Goal: Information Seeking & Learning: Learn about a topic

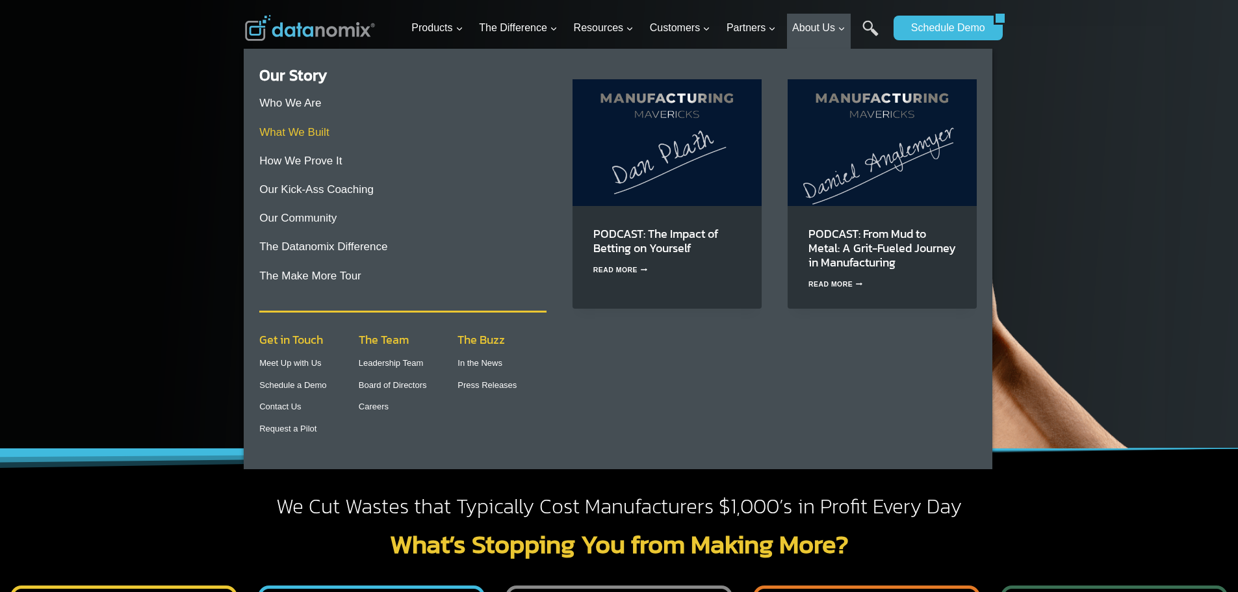
click at [276, 135] on link "What We Built" at bounding box center [294, 132] width 70 height 12
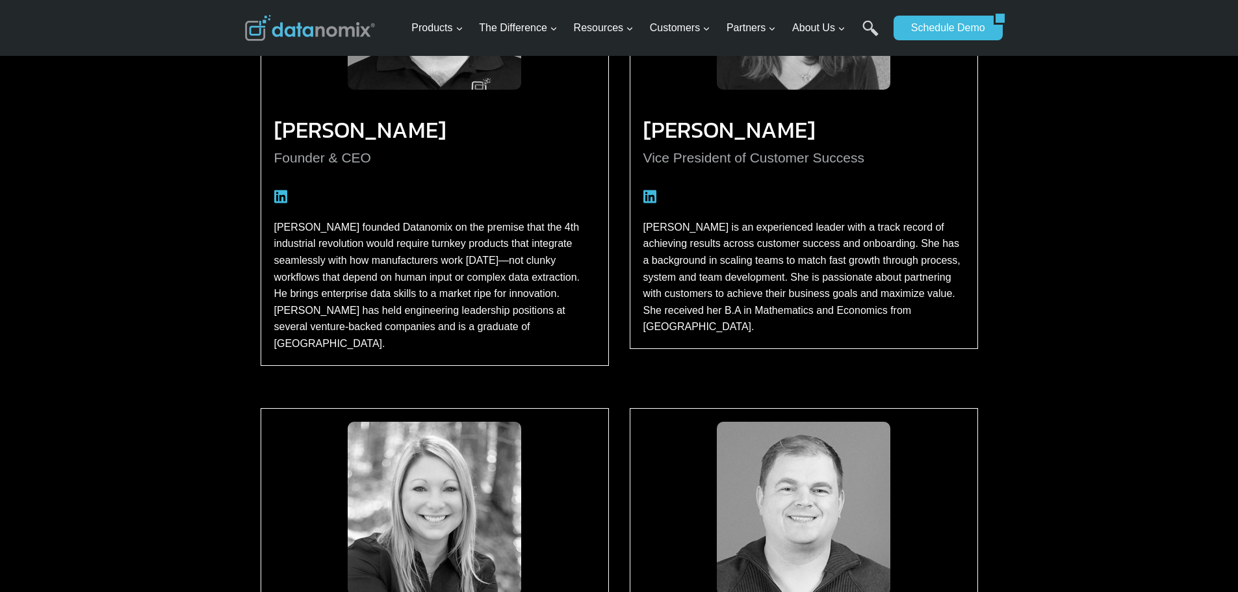
scroll to position [1430, 0]
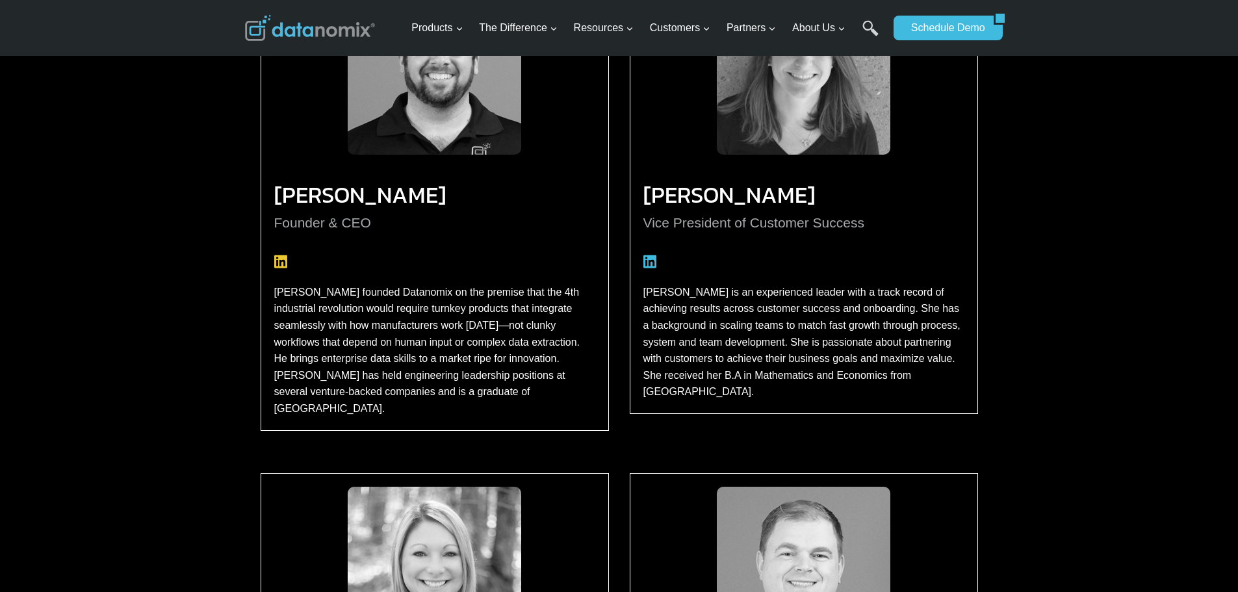
click at [285, 262] on icon at bounding box center [280, 261] width 13 height 15
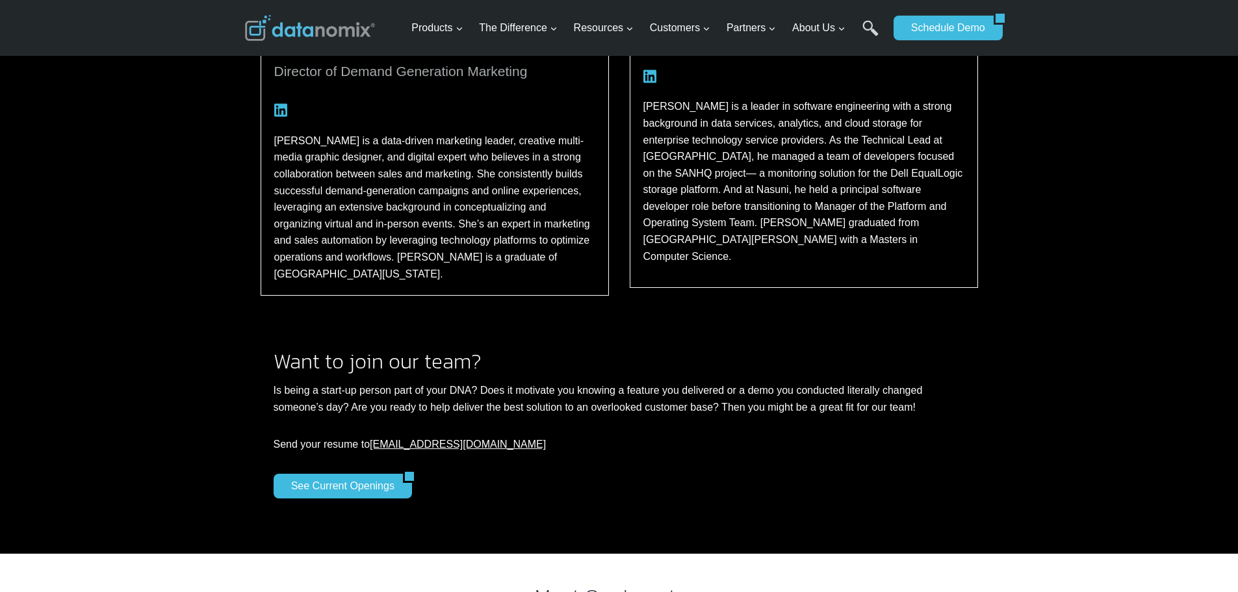
scroll to position [2145, 0]
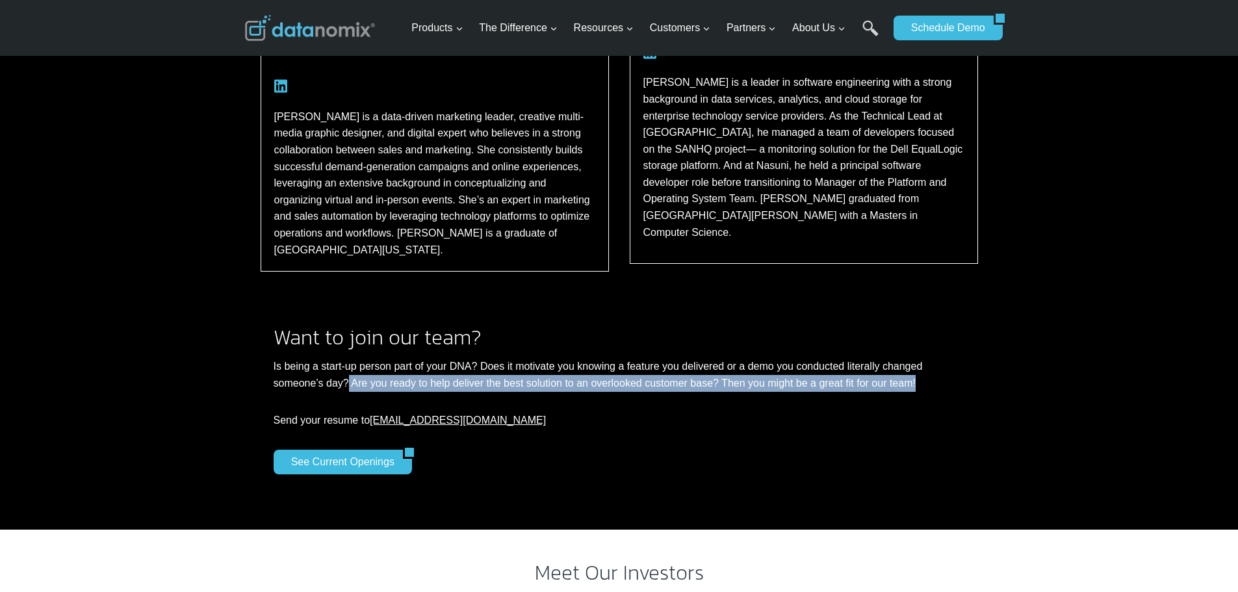
drag, startPoint x: 416, startPoint y: 350, endPoint x: 954, endPoint y: 337, distance: 538.4
click at [954, 358] on p "Is being a start-up person part of your DNA? Does it motivate you knowing a fea…" at bounding box center [620, 374] width 692 height 33
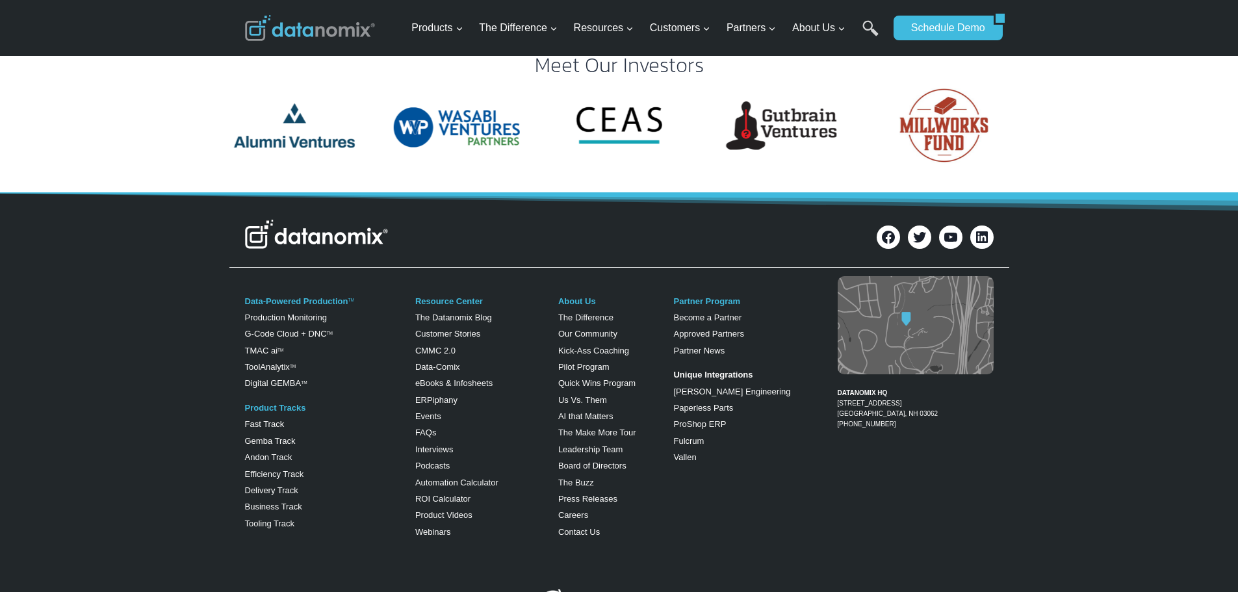
scroll to position [2665, 0]
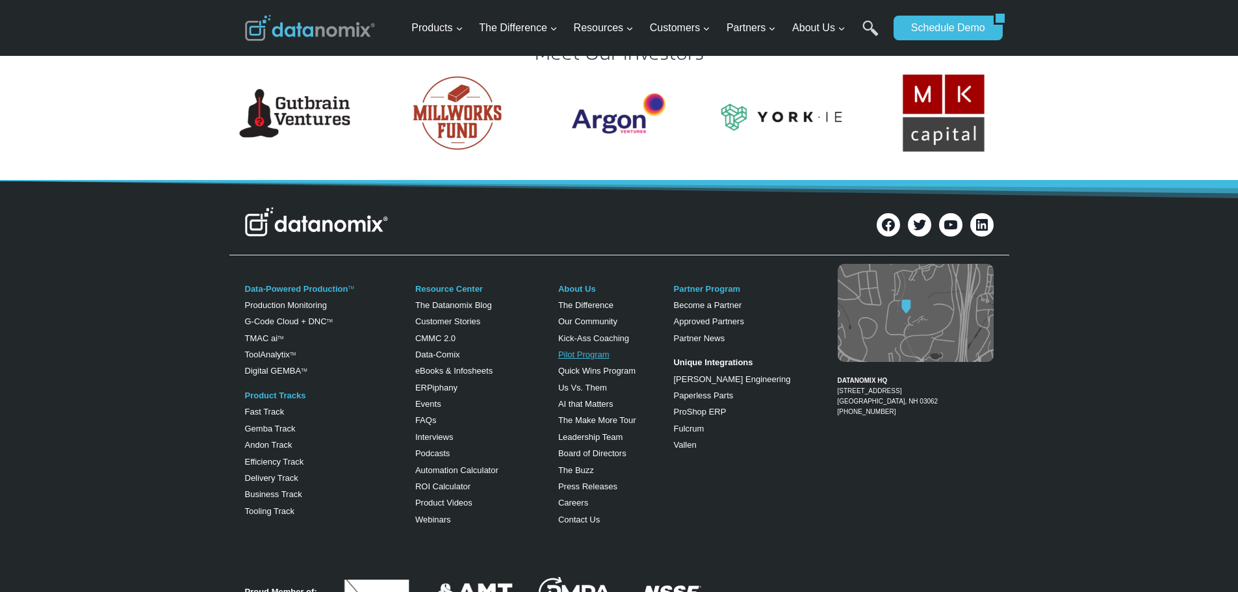
click at [586, 350] on link "Pilot Program" at bounding box center [583, 355] width 51 height 10
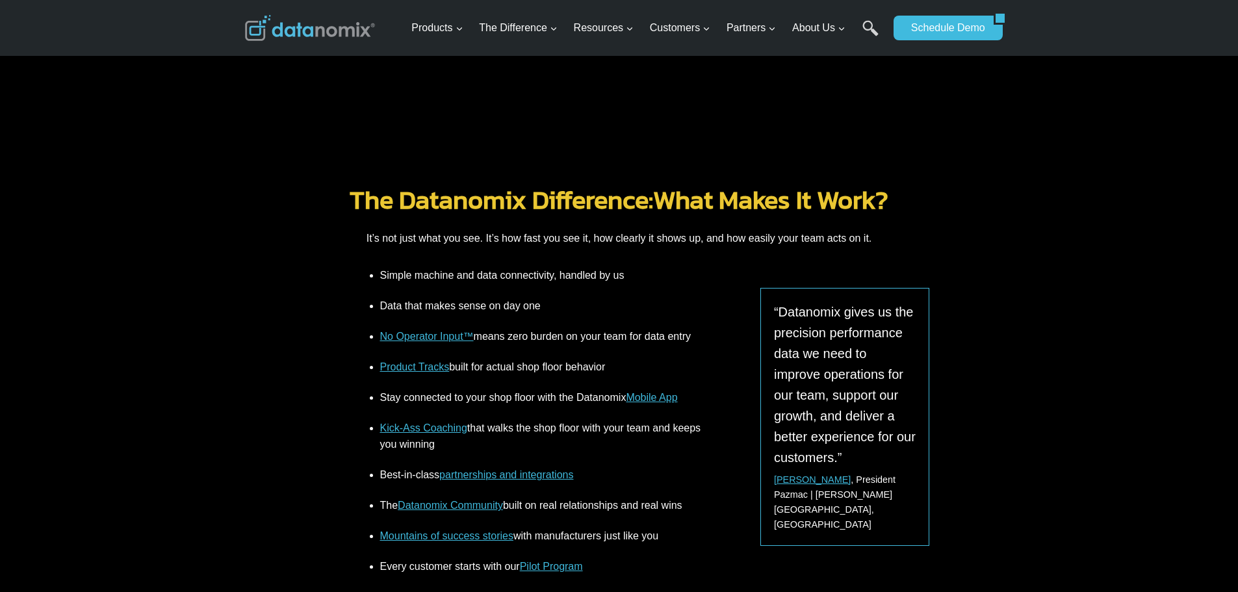
scroll to position [1625, 0]
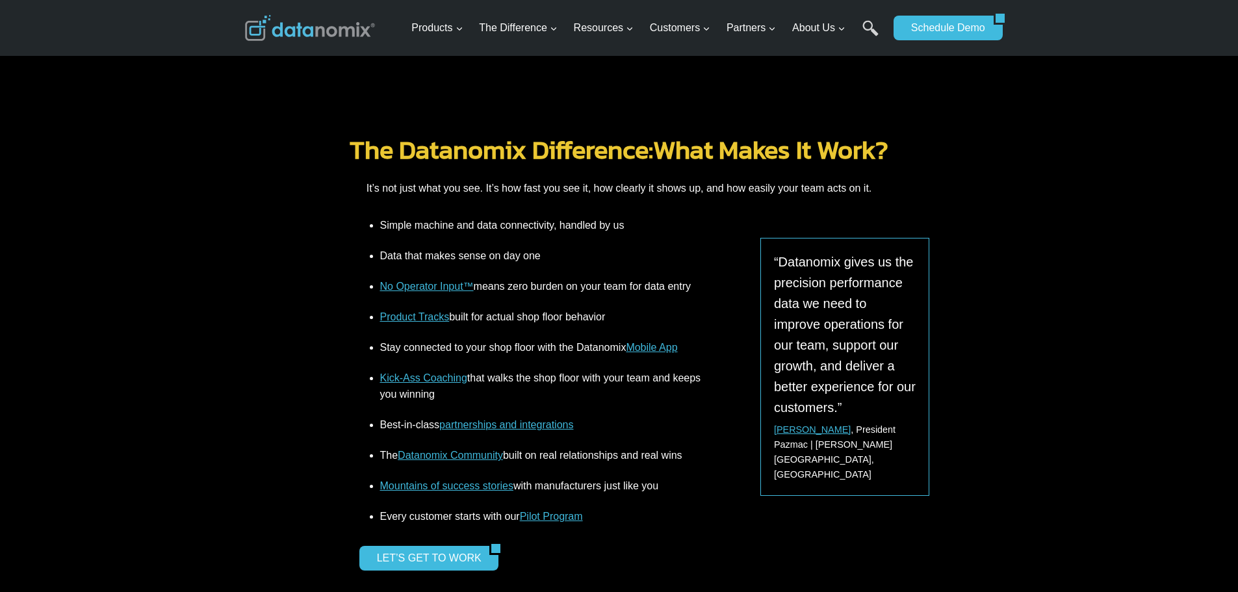
click at [427, 281] on link "No Operator Input™" at bounding box center [427, 286] width 94 height 11
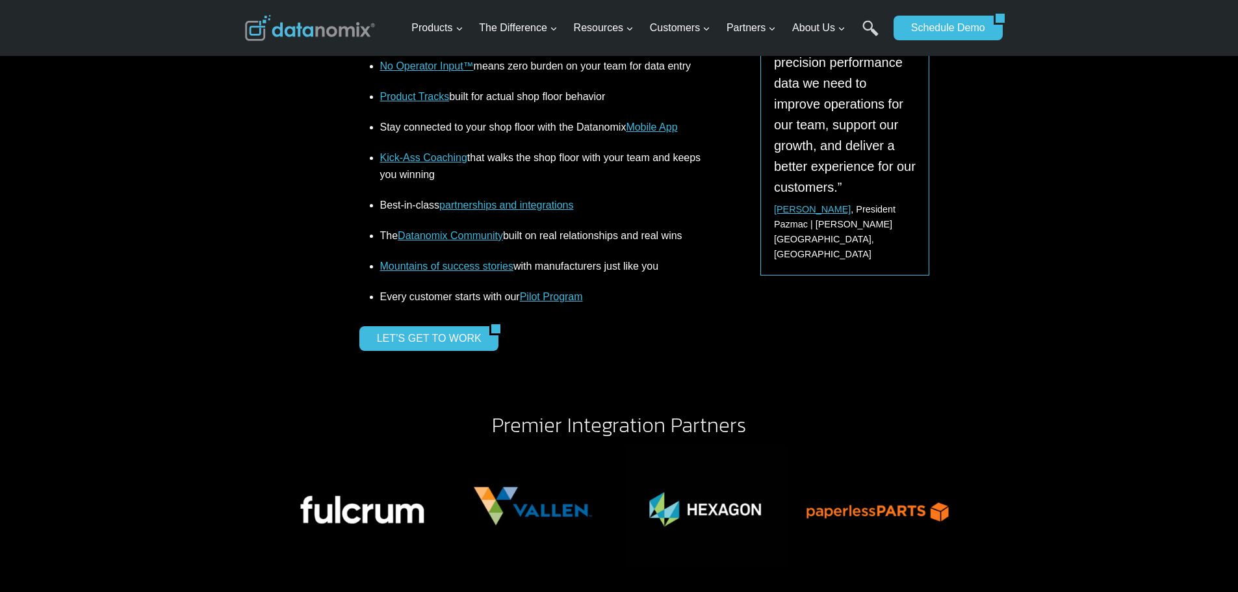
scroll to position [1625, 0]
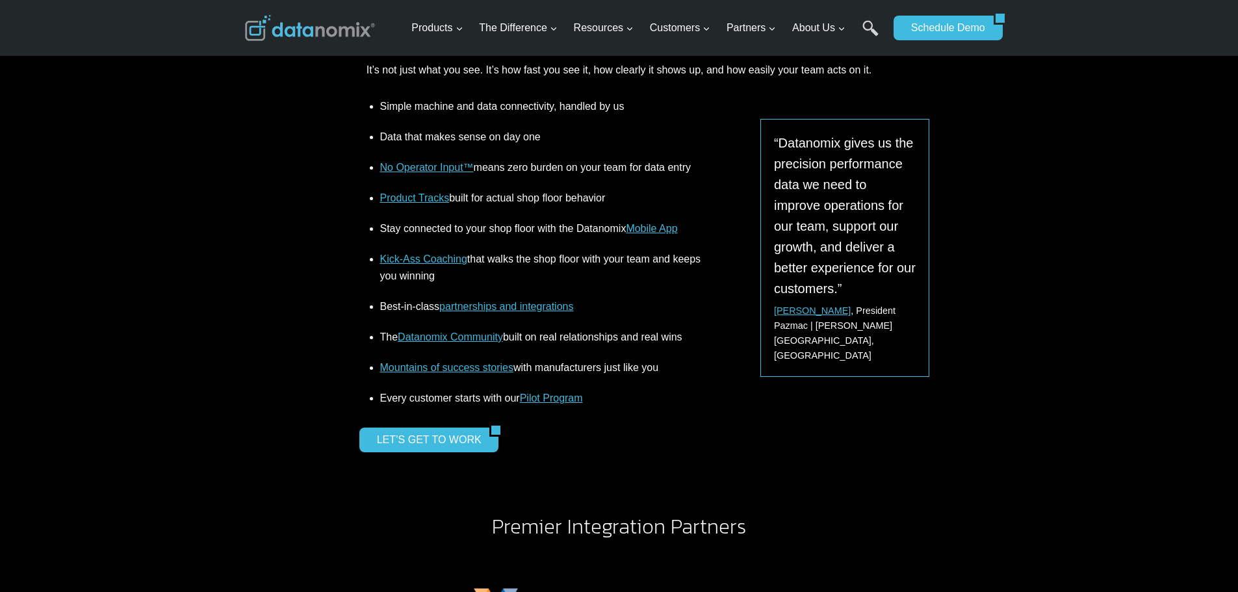
click at [440, 259] on link "Kick-Ass Coaching" at bounding box center [423, 259] width 87 height 11
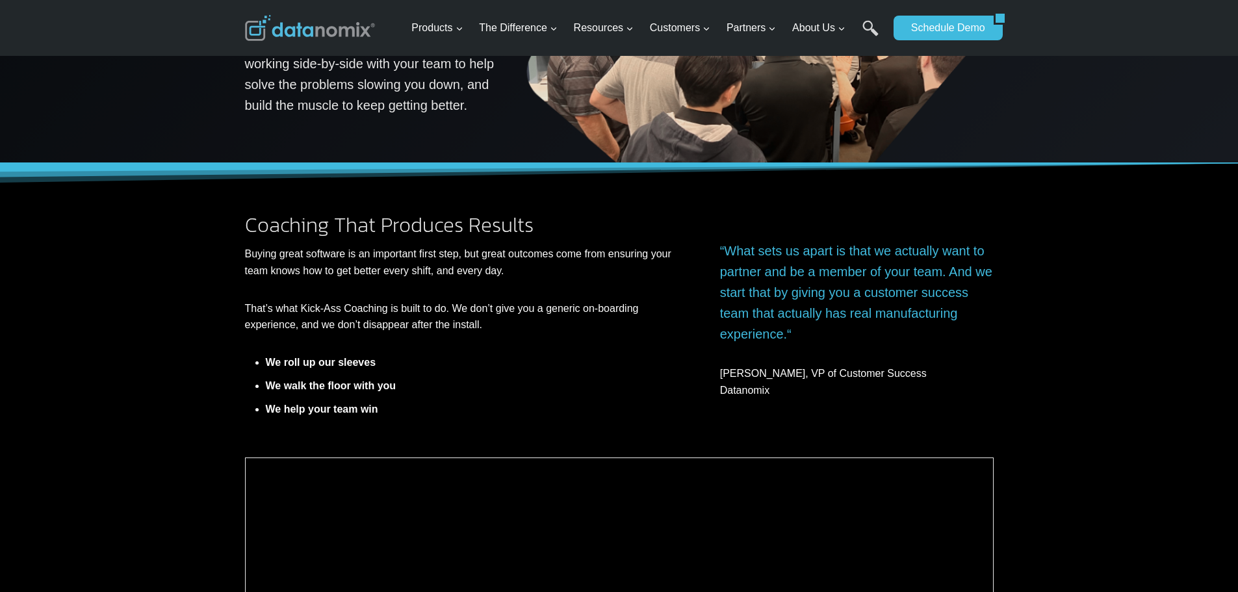
scroll to position [260, 0]
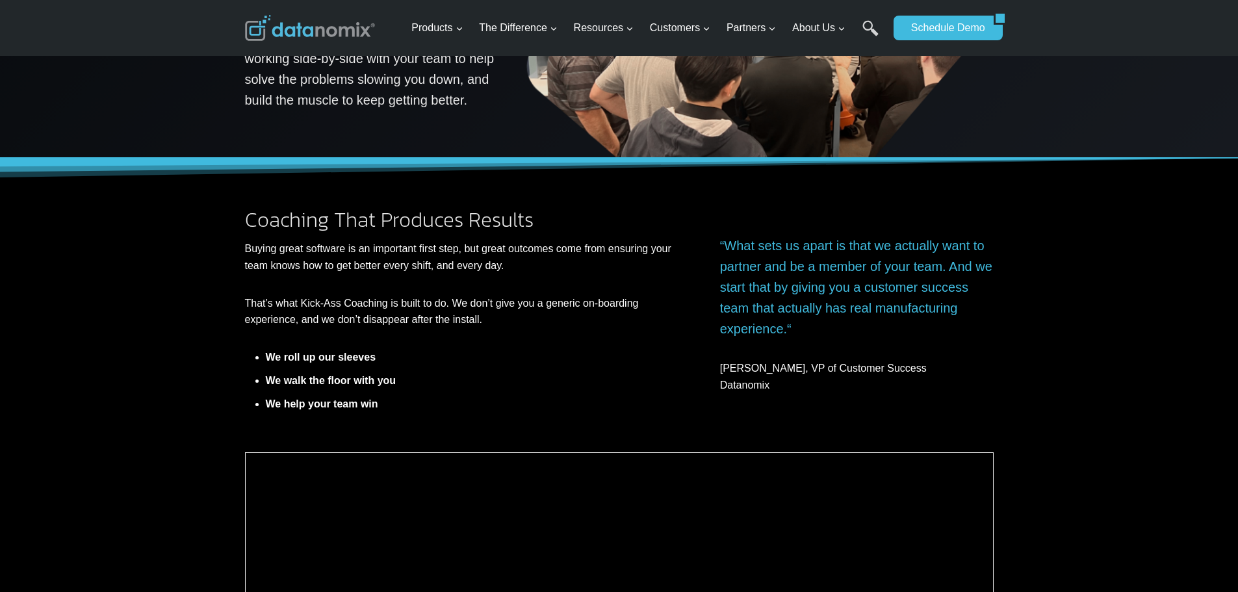
drag, startPoint x: 278, startPoint y: 267, endPoint x: 517, endPoint y: 262, distance: 239.3
click at [517, 262] on p "Buying great software is an important first step, but great outcomes come from …" at bounding box center [464, 257] width 439 height 33
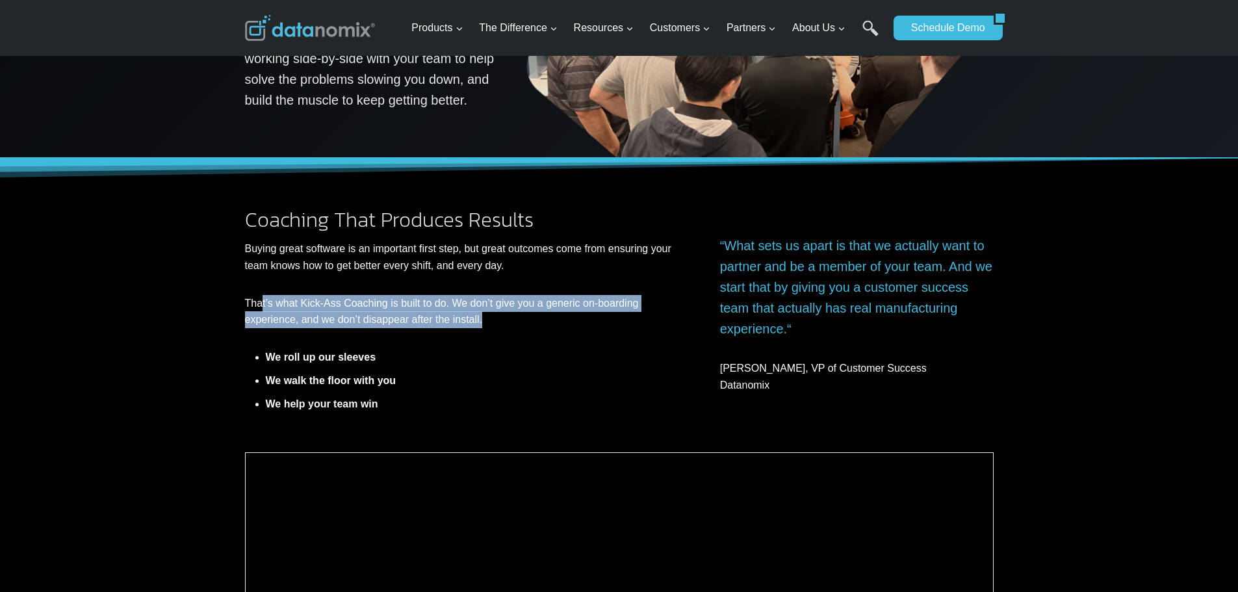
drag, startPoint x: 263, startPoint y: 306, endPoint x: 488, endPoint y: 324, distance: 225.7
click at [488, 324] on p "That’s what Kick-Ass Coaching is built to do. We don’t give you a generic on-bo…" at bounding box center [464, 311] width 439 height 33
click at [489, 324] on p "That’s what Kick-Ass Coaching is built to do. We don’t give you a generic on-bo…" at bounding box center [464, 311] width 439 height 33
drag, startPoint x: 501, startPoint y: 319, endPoint x: 235, endPoint y: 307, distance: 266.8
click at [233, 307] on div "Coaching That Produces Results Buying great software is an important first step…" at bounding box center [619, 297] width 780 height 279
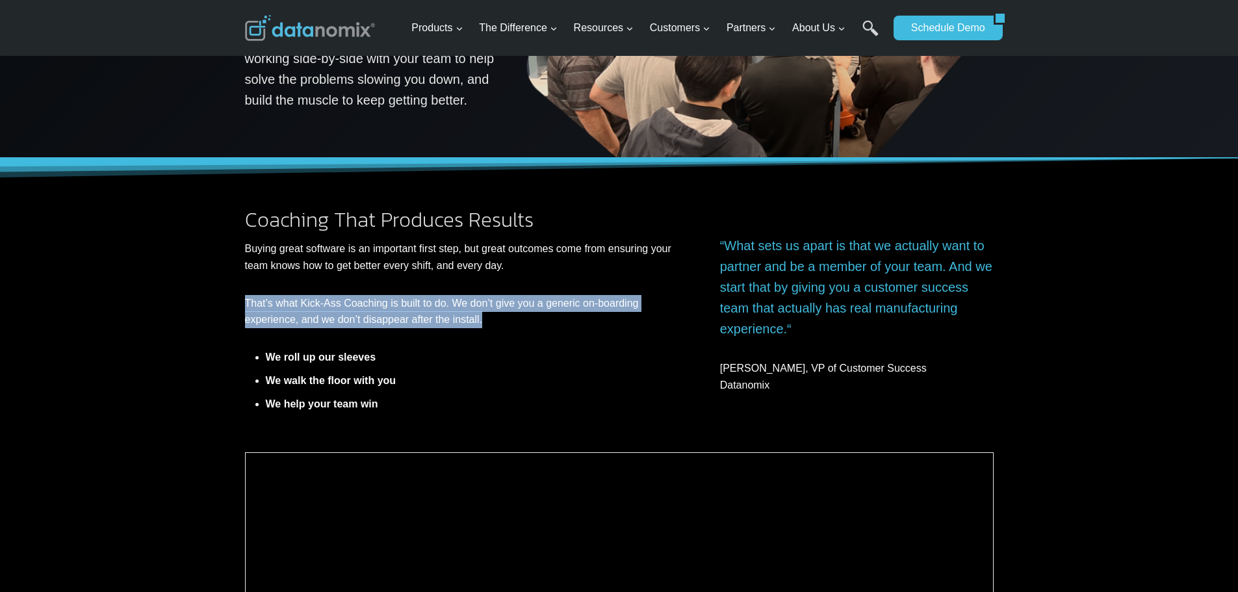
click at [417, 323] on p "That’s what Kick-Ass Coaching is built to do. We don’t give you a generic on-bo…" at bounding box center [464, 311] width 439 height 33
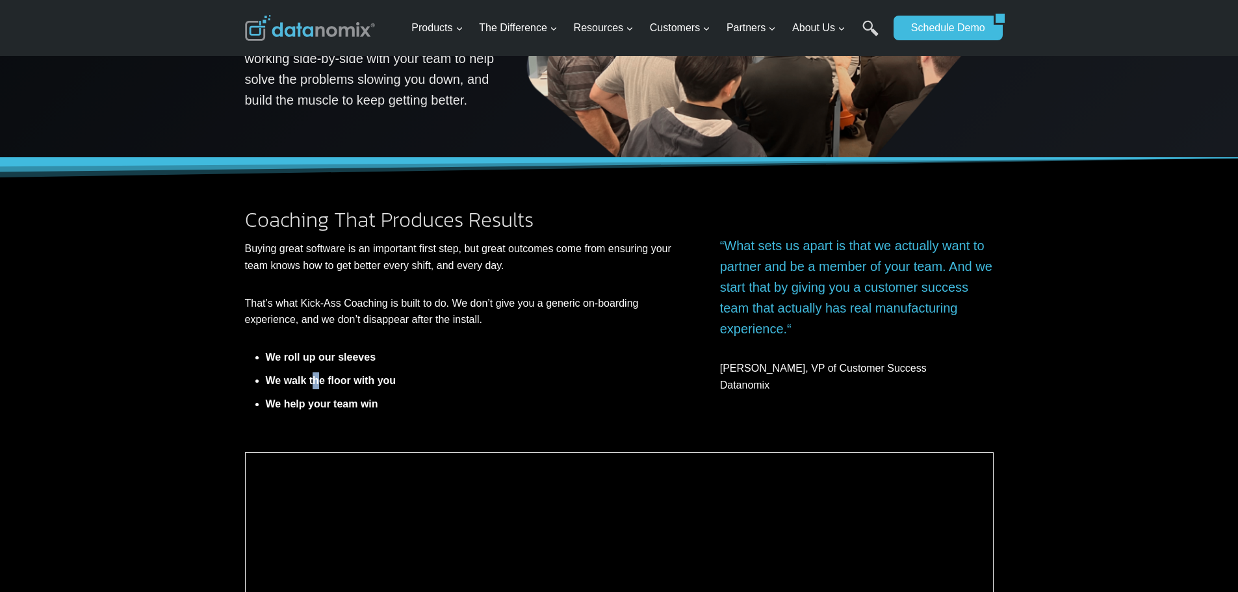
drag, startPoint x: 317, startPoint y: 381, endPoint x: 328, endPoint y: 380, distance: 10.4
click at [319, 381] on strong "We walk the floor with you" at bounding box center [331, 380] width 131 height 11
drag, startPoint x: 311, startPoint y: 401, endPoint x: 391, endPoint y: 406, distance: 80.1
click at [388, 406] on li "We help your team win" at bounding box center [475, 404] width 418 height 17
click at [405, 409] on li "We help your team win" at bounding box center [475, 404] width 418 height 17
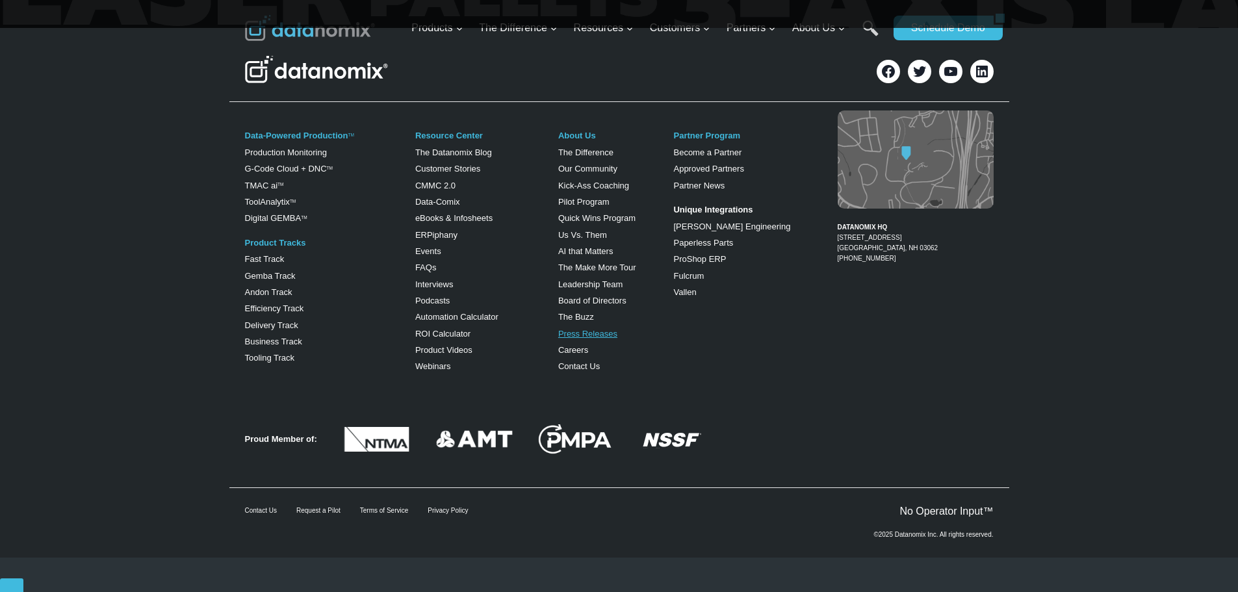
scroll to position [2812, 0]
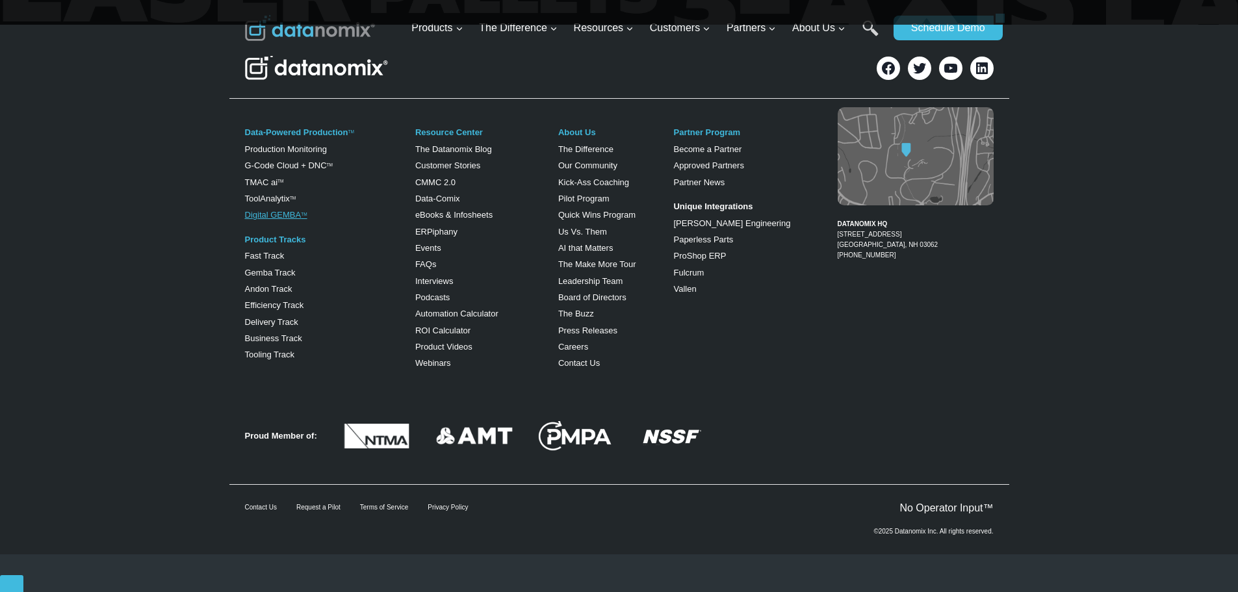
click at [275, 220] on link "Digital GEMBA TM" at bounding box center [276, 215] width 62 height 10
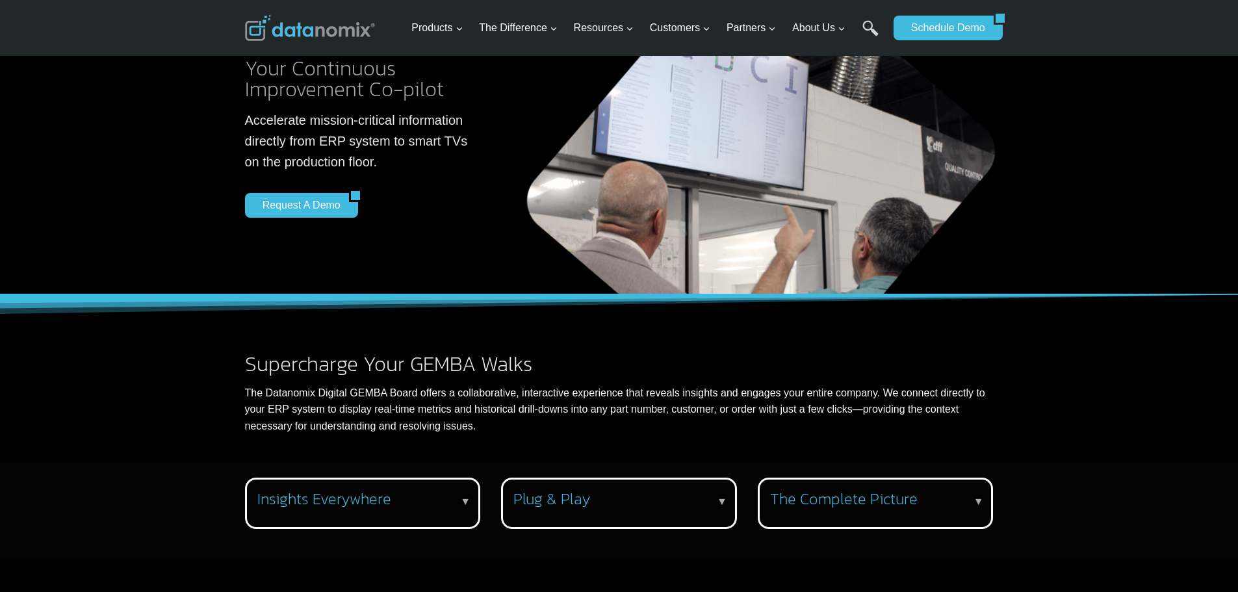
scroll to position [260, 0]
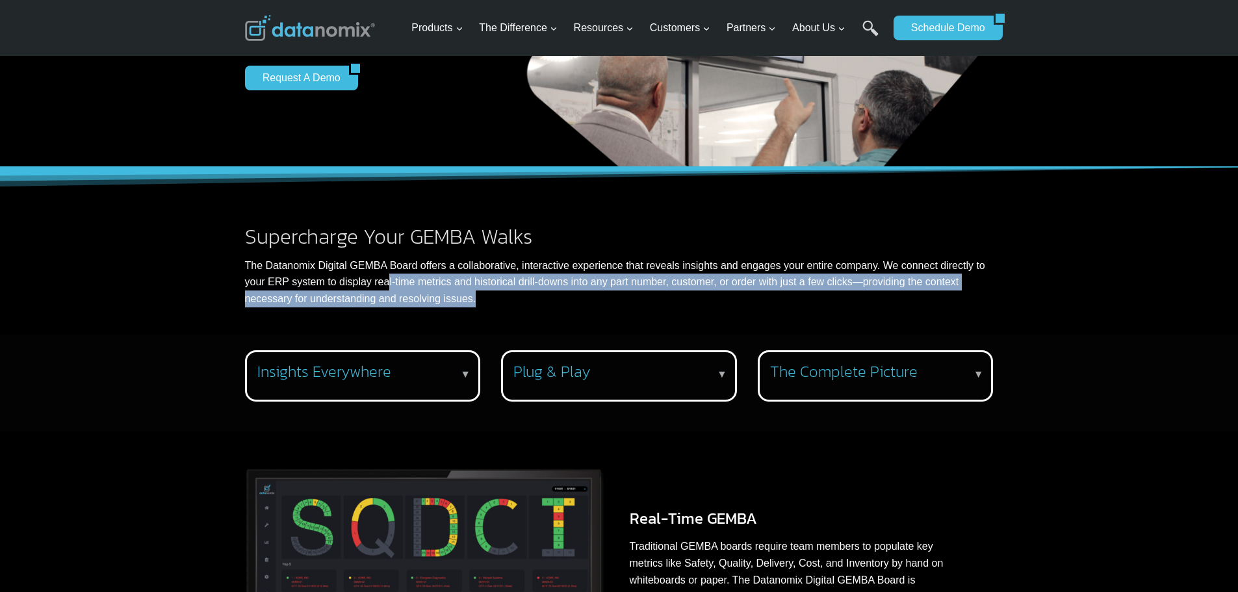
drag, startPoint x: 382, startPoint y: 280, endPoint x: 590, endPoint y: 297, distance: 208.0
click at [590, 297] on p "The Datanomix Digital GEMBA Board offers a collaborative, interactive experienc…" at bounding box center [619, 282] width 749 height 50
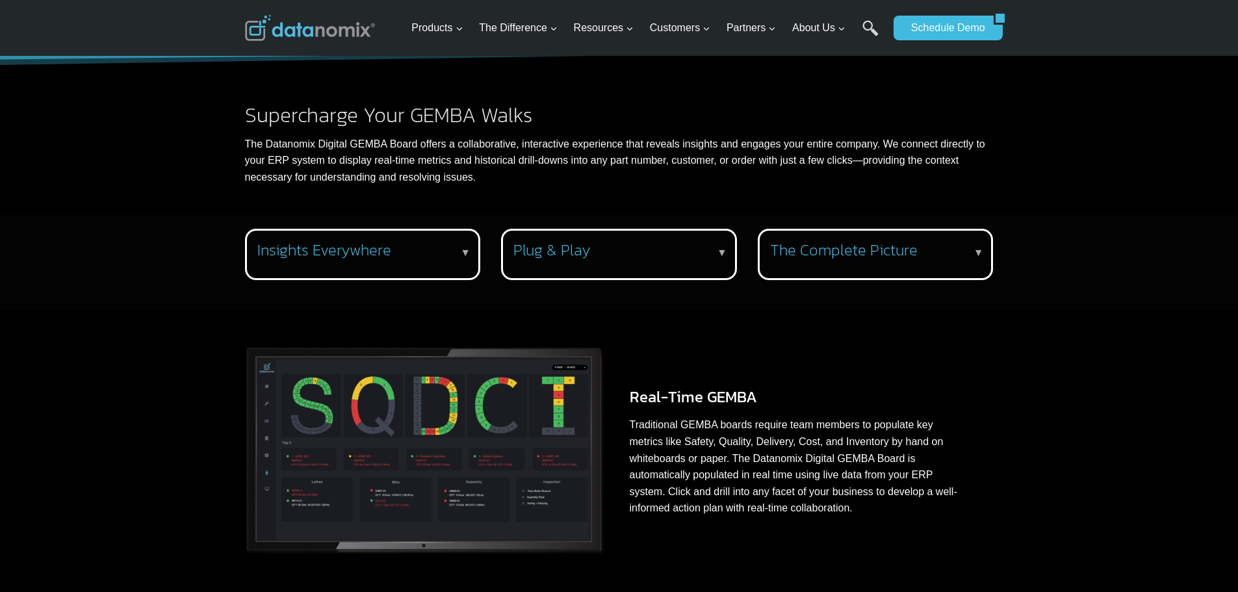
scroll to position [390, 0]
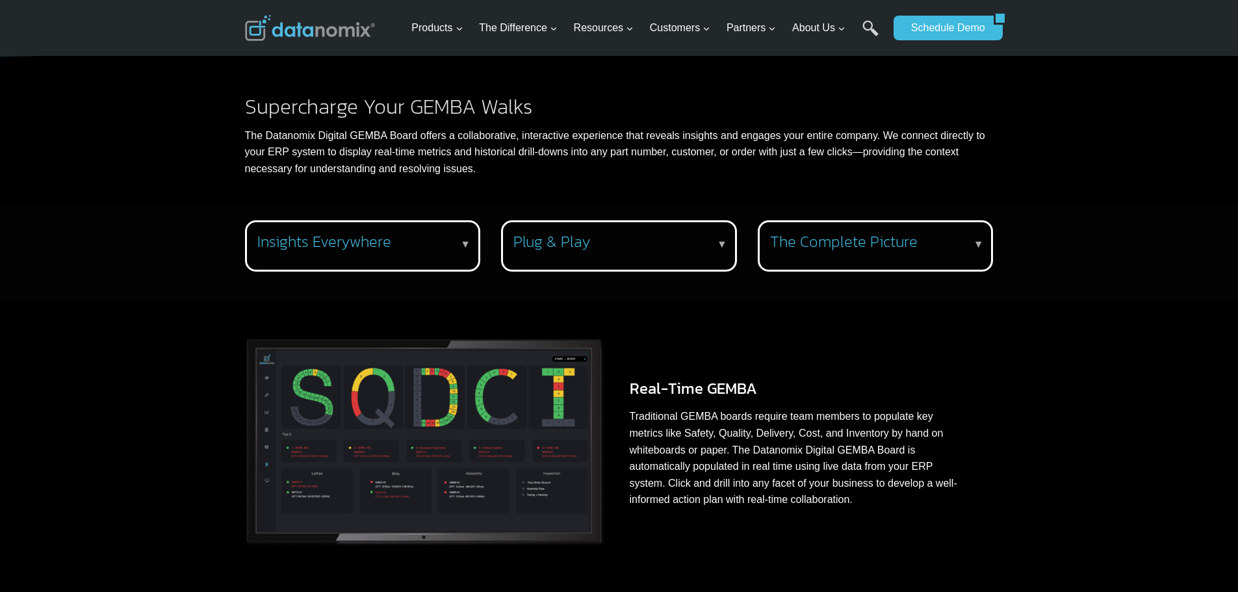
click at [437, 233] on h3 "Insights Everywhere" at bounding box center [360, 242] width 206 height 19
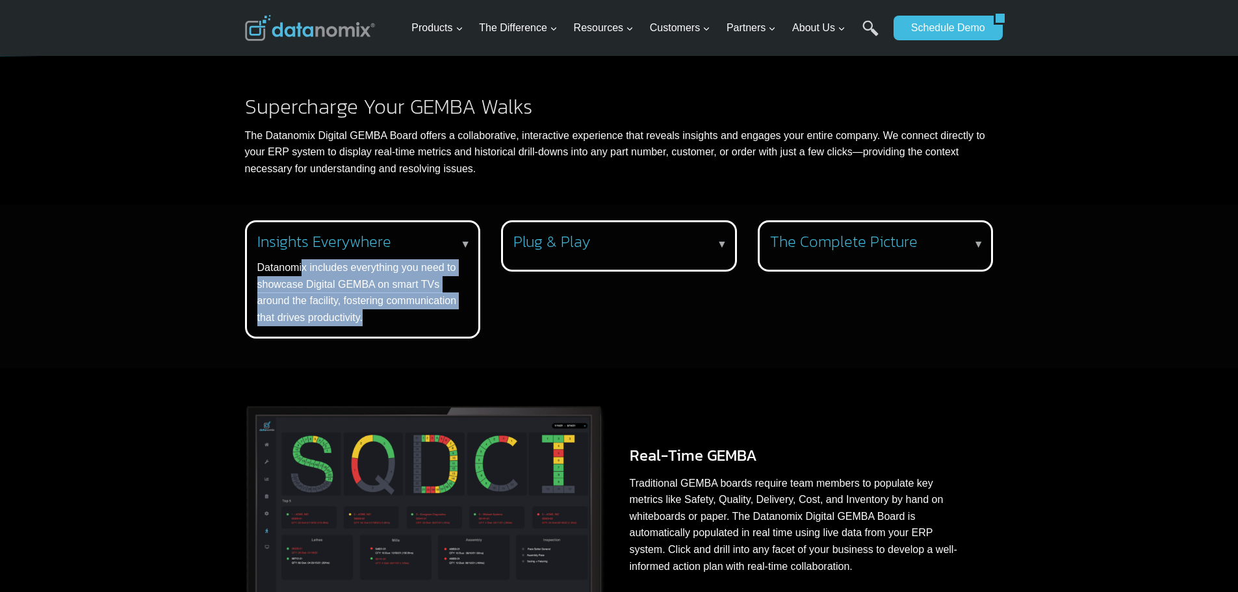
drag, startPoint x: 304, startPoint y: 269, endPoint x: 455, endPoint y: 322, distance: 159.9
click at [455, 322] on p "Datanomix includes everything you need to showcase Digital GEMBA on smart TVs a…" at bounding box center [360, 292] width 206 height 66
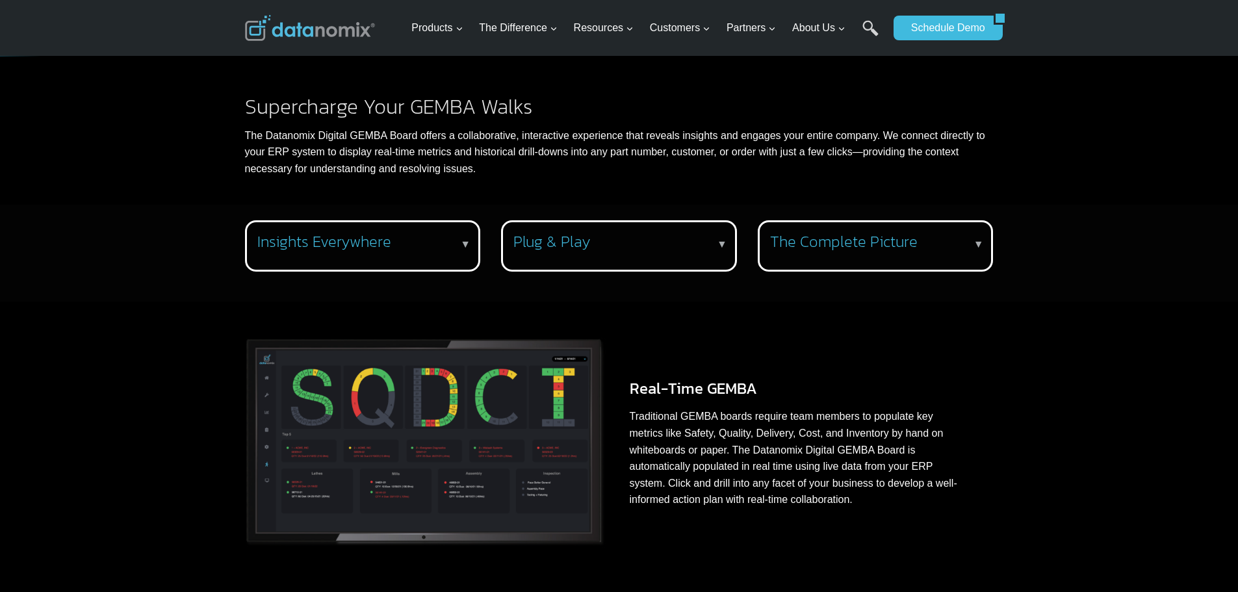
click at [455, 322] on div "Real-Time GEMBA Traditional GEMBA boards require team members to populate key m…" at bounding box center [619, 438] width 780 height 272
click at [586, 246] on h3 "Plug & Play" at bounding box center [617, 242] width 206 height 19
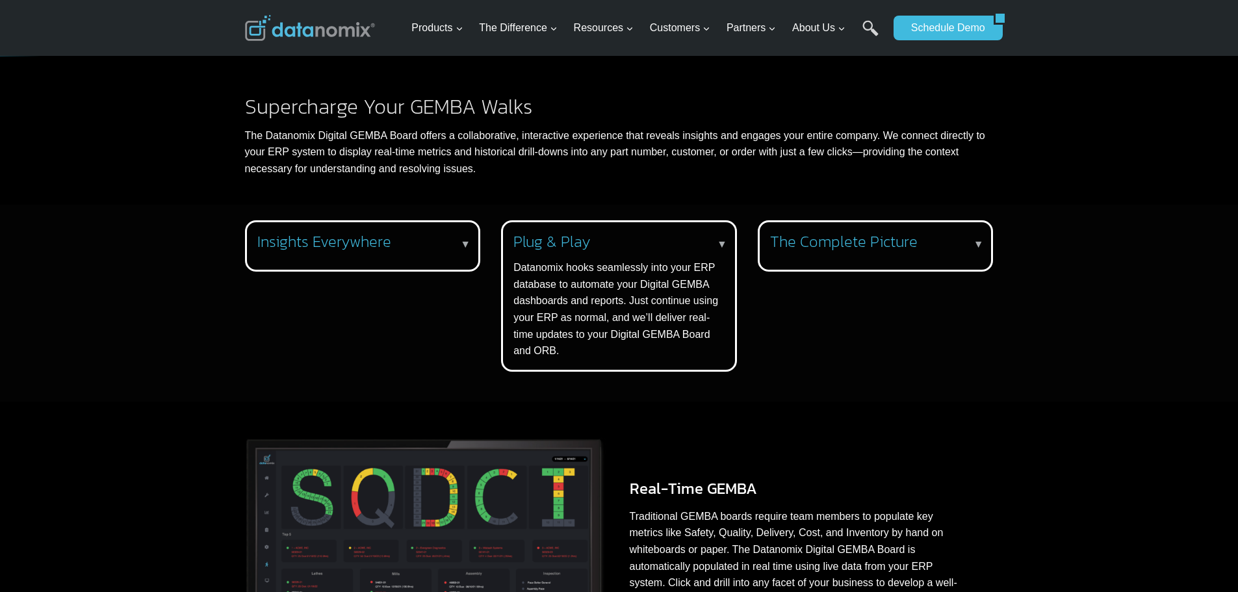
click at [843, 250] on h3 "The Complete Picture" at bounding box center [873, 242] width 206 height 19
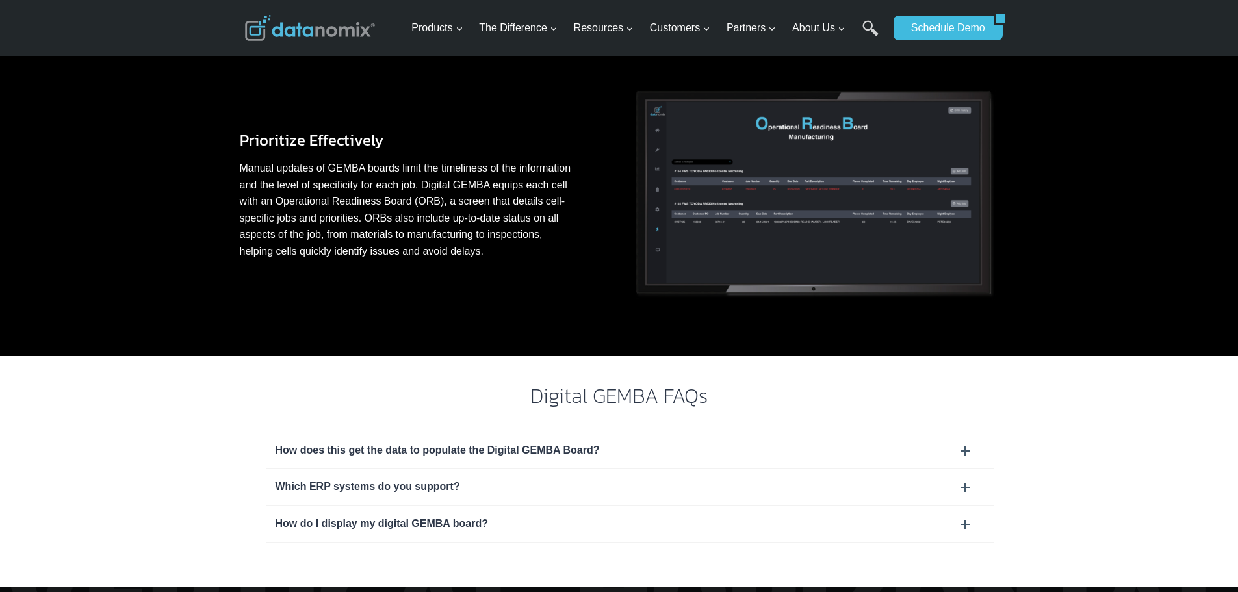
scroll to position [1235, 0]
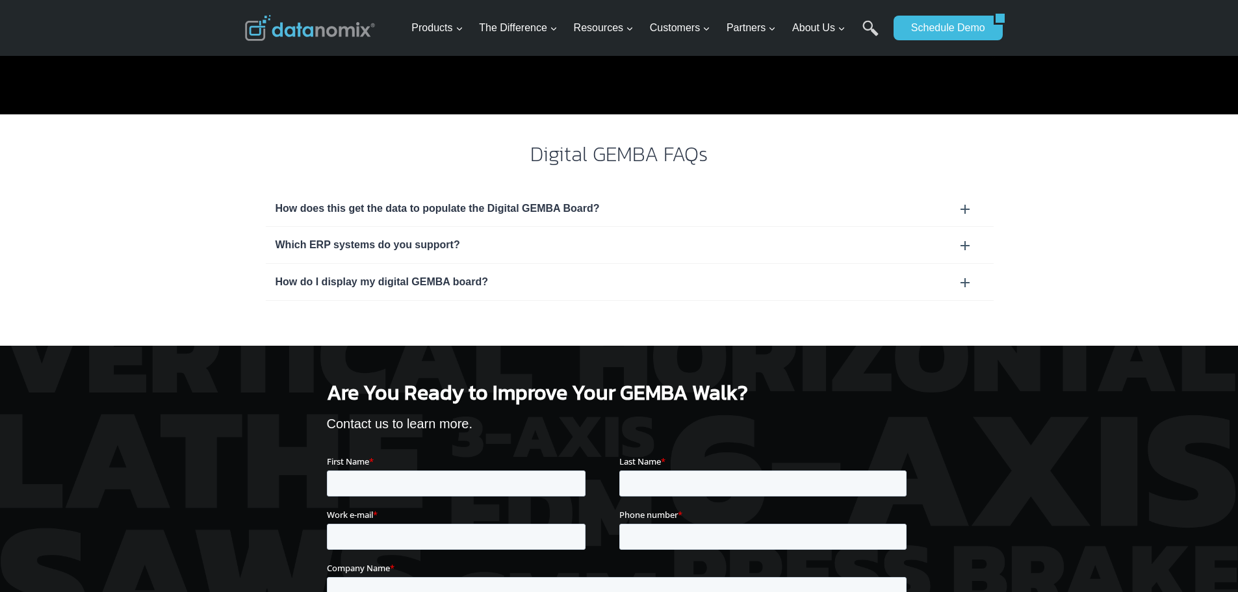
click at [800, 211] on div "How does this get the data to populate the Digital GEMBA Board?" at bounding box center [630, 208] width 709 height 17
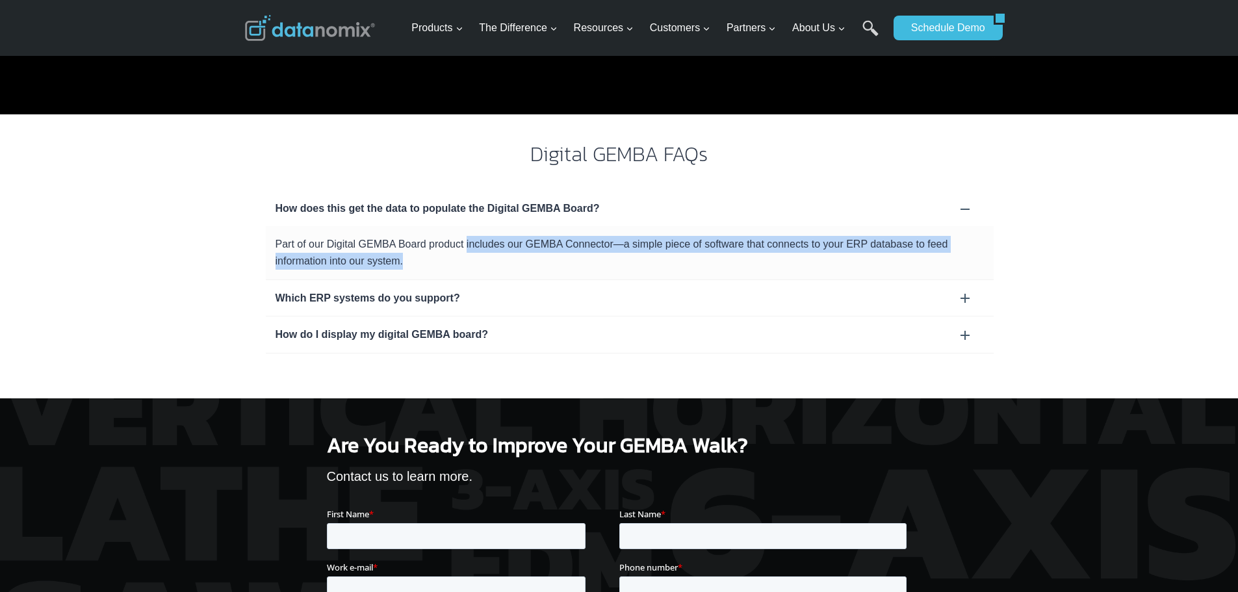
drag, startPoint x: 494, startPoint y: 246, endPoint x: 644, endPoint y: 261, distance: 150.3
click at [644, 261] on p "Part of our Digital GEMBA Board product includes our GEMBA Connector—a simple p…" at bounding box center [630, 252] width 709 height 33
click at [644, 262] on p "Part of our Digital GEMBA Board product includes our GEMBA Connector—a simple p…" at bounding box center [630, 252] width 709 height 33
click at [834, 244] on p "Part of our Digital GEMBA Board product includes our GEMBA Connector—a simple p…" at bounding box center [630, 252] width 709 height 33
click at [738, 258] on p "Part of our Digital GEMBA Board product includes our GEMBA Connector—a simple p…" at bounding box center [630, 252] width 709 height 33
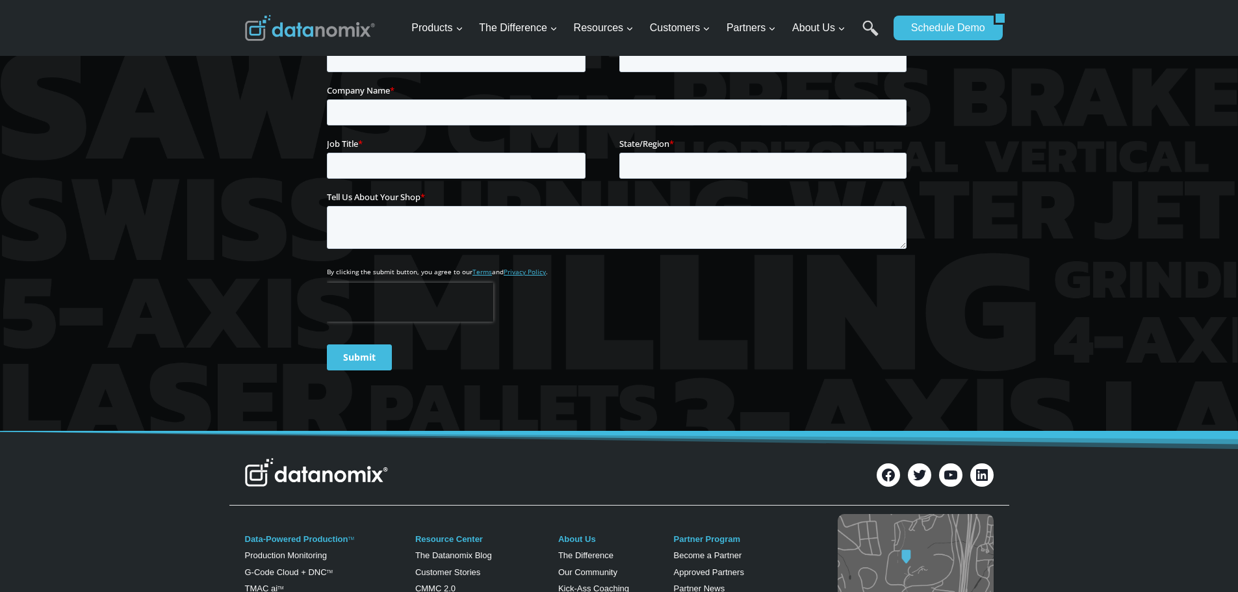
scroll to position [1440, 0]
